Goal: Task Accomplishment & Management: Use online tool/utility

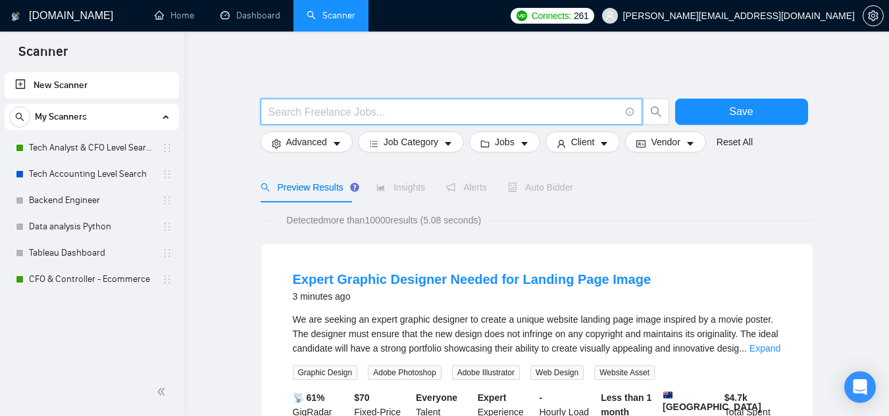
click at [351, 117] on input "text" at bounding box center [443, 112] width 351 height 16
paste input "Generative AI"
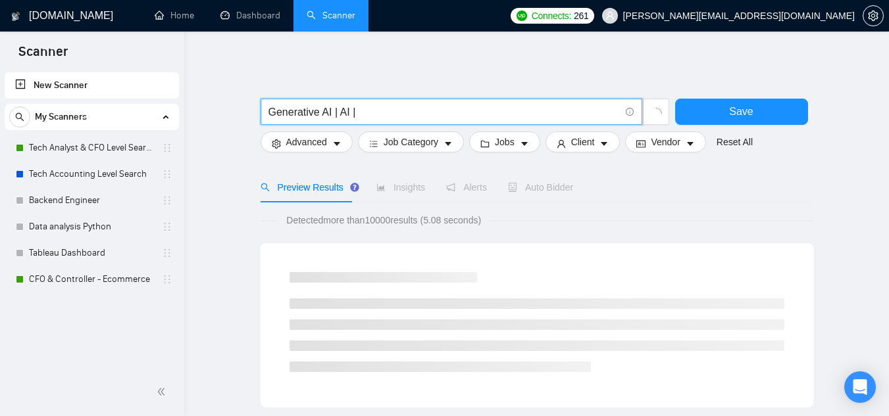
paste input "Natural Language Processing"
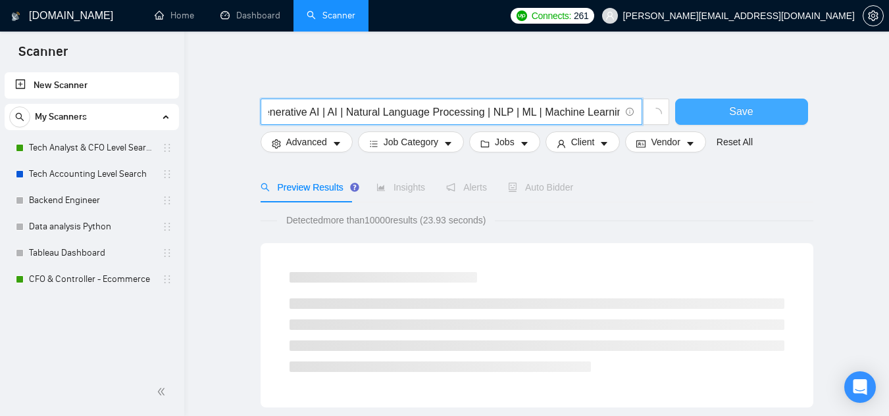
type input "Generative AI | AI | Natural Language Processing | NLP | ML | Machine Learning"
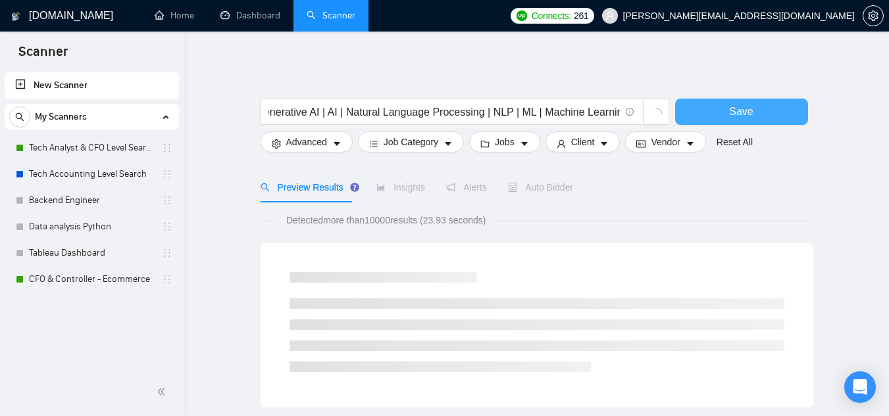
click at [726, 109] on button "Save" at bounding box center [741, 112] width 133 height 26
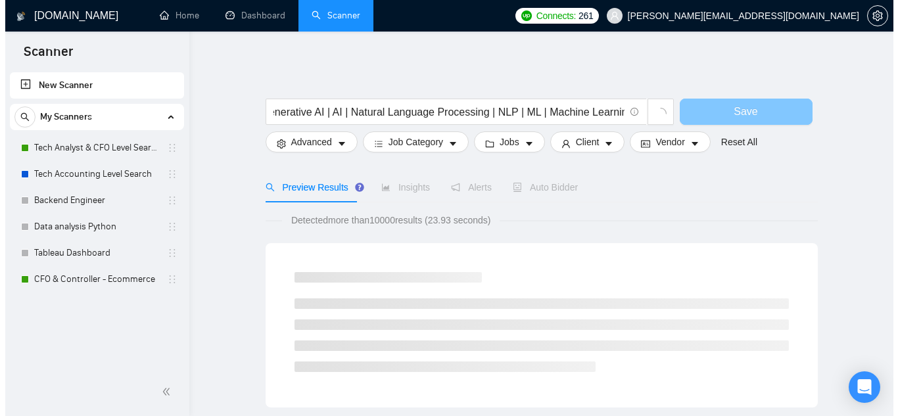
scroll to position [0, 0]
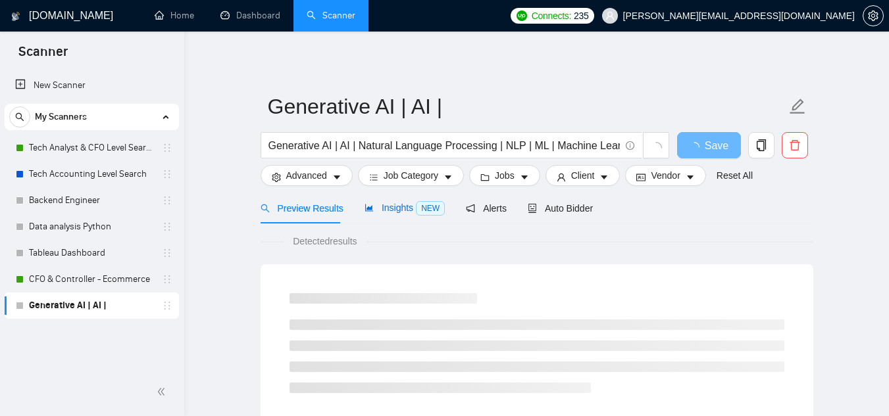
click at [408, 209] on span "Insights NEW" at bounding box center [404, 208] width 80 height 11
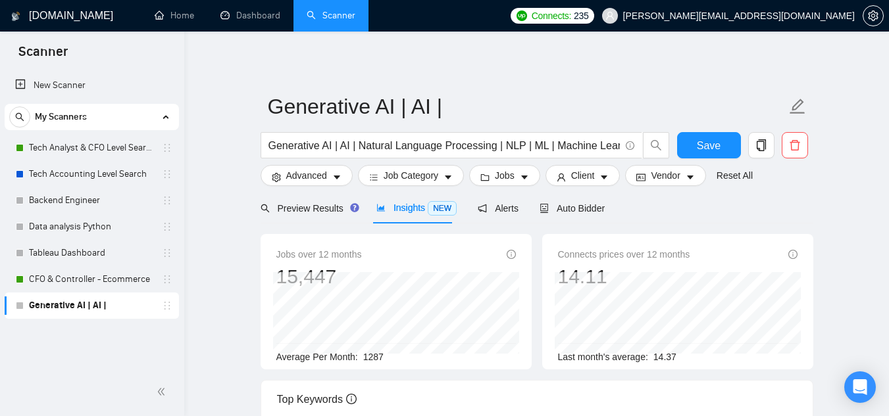
click at [10, 340] on div "New Scanner My Scanners Tech Analyst & CFO Level Search Tech Accounting Level S…" at bounding box center [92, 219] width 184 height 299
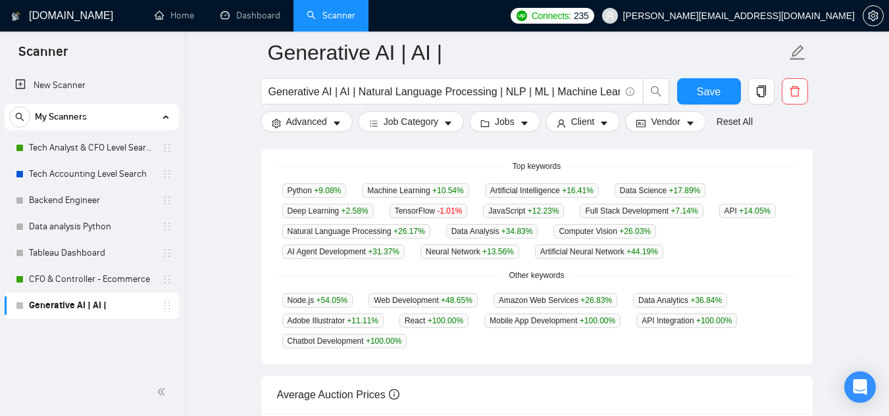
scroll to position [340, 0]
